Goal: Information Seeking & Learning: Find specific fact

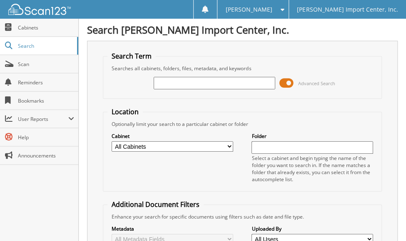
click at [192, 81] on input "text" at bounding box center [214, 83] width 121 height 12
type input "2559926"
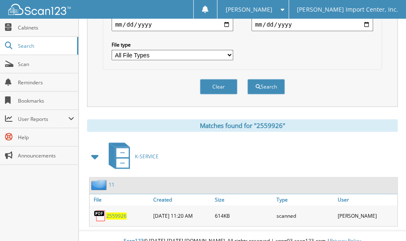
click at [99, 210] on img at bounding box center [100, 216] width 12 height 12
click at [116, 213] on span "2559926" at bounding box center [116, 216] width 20 height 7
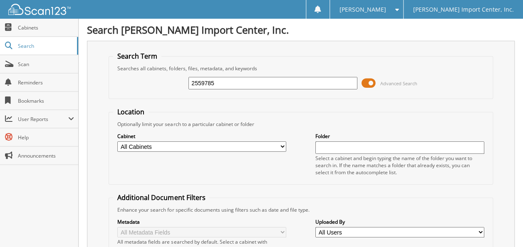
type input "2559785"
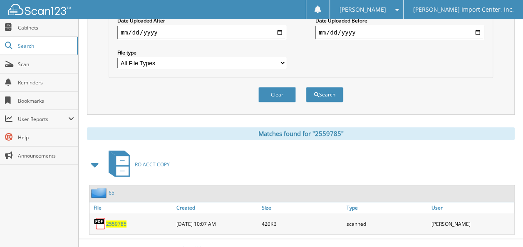
scroll to position [255, 0]
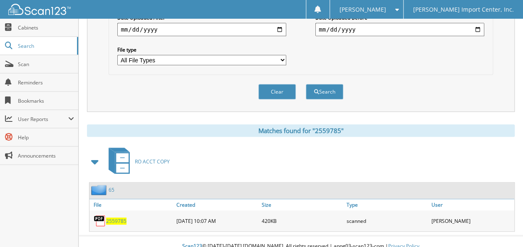
click at [120, 218] on span "2559785" at bounding box center [116, 221] width 20 height 7
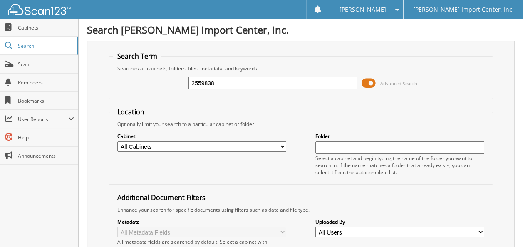
type input "2559838"
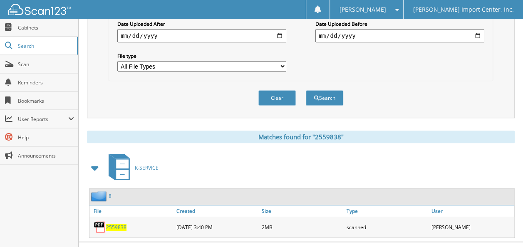
scroll to position [250, 0]
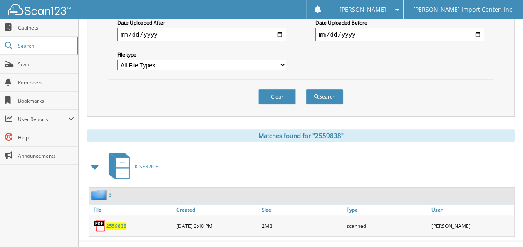
click at [122, 223] on span "2559838" at bounding box center [116, 226] width 20 height 7
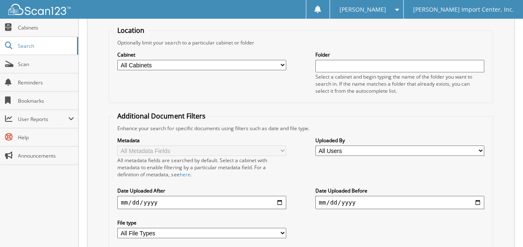
scroll to position [0, 0]
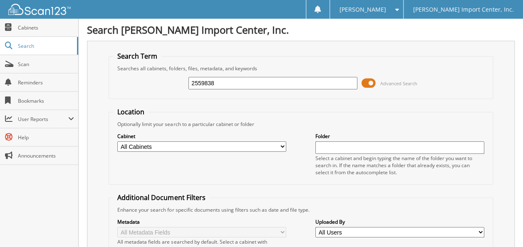
drag, startPoint x: 218, startPoint y: 81, endPoint x: 201, endPoint y: 79, distance: 17.6
click at [201, 79] on input "2559838" at bounding box center [273, 83] width 169 height 12
type input "2559804"
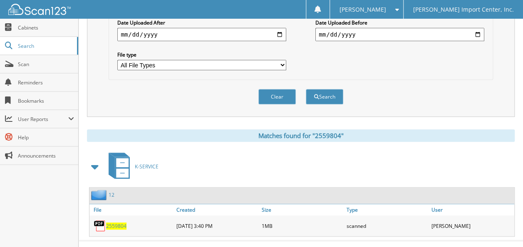
click at [122, 223] on span "2559804" at bounding box center [116, 226] width 20 height 7
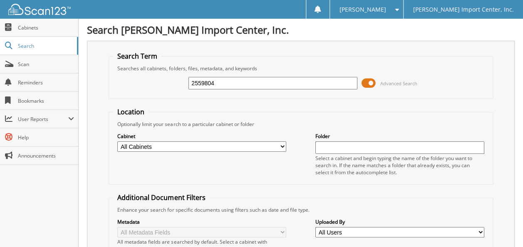
drag, startPoint x: 218, startPoint y: 85, endPoint x: 205, endPoint y: 89, distance: 13.8
click at [205, 89] on div "2559804" at bounding box center [273, 83] width 169 height 14
type input "2559802"
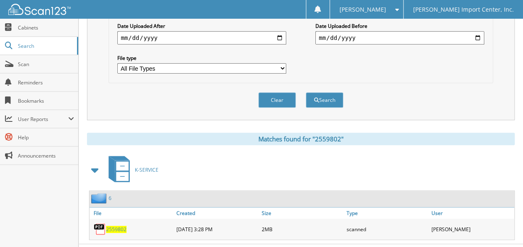
scroll to position [250, 0]
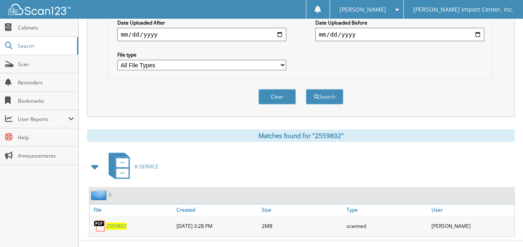
click at [117, 223] on span "2559802" at bounding box center [116, 226] width 20 height 7
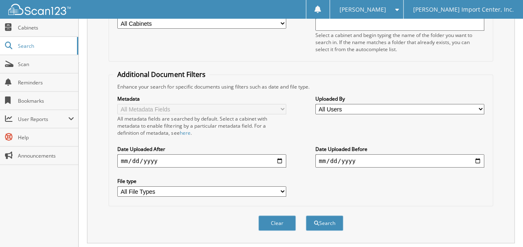
scroll to position [0, 0]
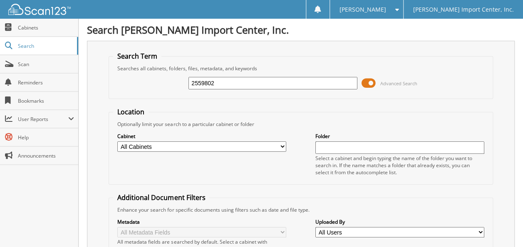
drag, startPoint x: 222, startPoint y: 79, endPoint x: 205, endPoint y: 77, distance: 17.2
click at [205, 77] on input "2559802" at bounding box center [273, 83] width 169 height 12
type input "2559768"
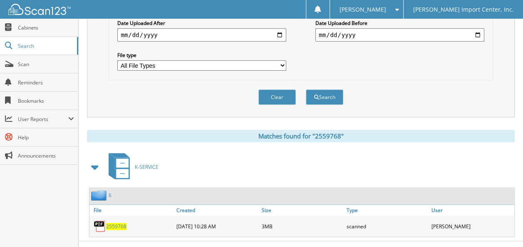
scroll to position [250, 0]
click at [122, 223] on span "2559768" at bounding box center [116, 226] width 20 height 7
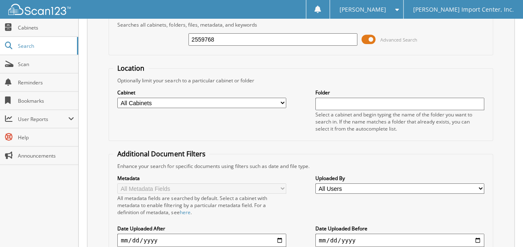
scroll to position [42, 0]
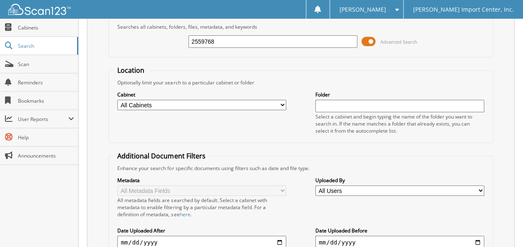
drag, startPoint x: 221, startPoint y: 38, endPoint x: 204, endPoint y: 37, distance: 16.3
click at [204, 37] on input "2559768" at bounding box center [273, 41] width 169 height 12
type input "2559919"
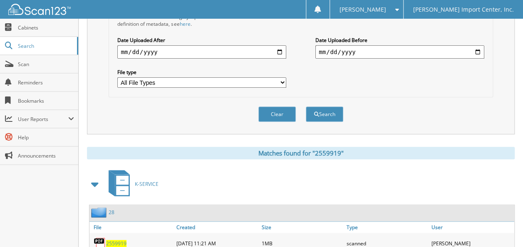
scroll to position [250, 0]
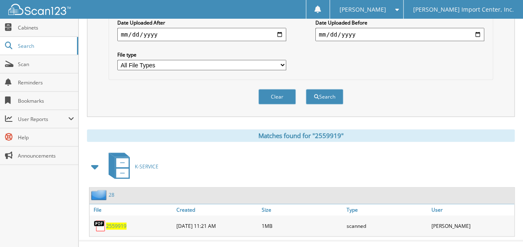
click at [123, 223] on span "2559919" at bounding box center [116, 226] width 20 height 7
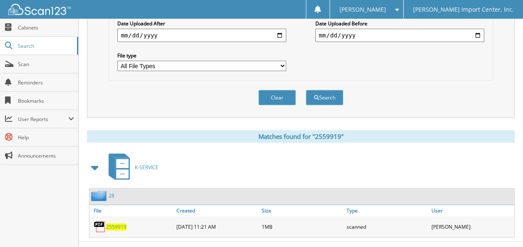
scroll to position [0, 0]
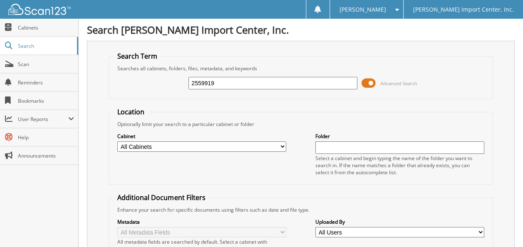
drag, startPoint x: 230, startPoint y: 82, endPoint x: 206, endPoint y: 81, distance: 23.8
click at [206, 81] on input "2559919" at bounding box center [273, 83] width 169 height 12
type input "2559960"
click at [329, 85] on input "2559960" at bounding box center [273, 83] width 169 height 12
